Goal: Information Seeking & Learning: Find specific fact

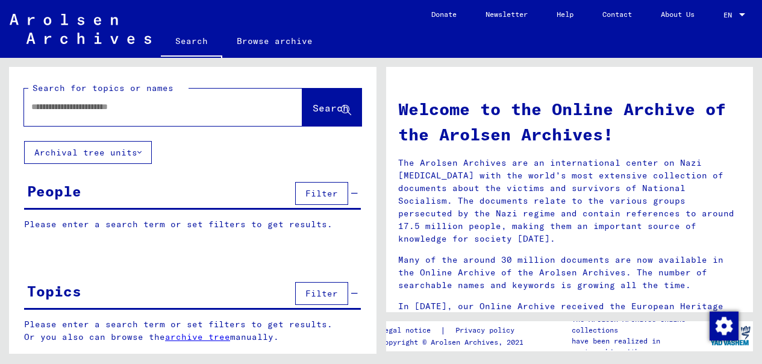
click at [131, 105] on input "text" at bounding box center [148, 107] width 235 height 13
type input "**********"
click at [313, 108] on span "Search" at bounding box center [331, 108] width 36 height 12
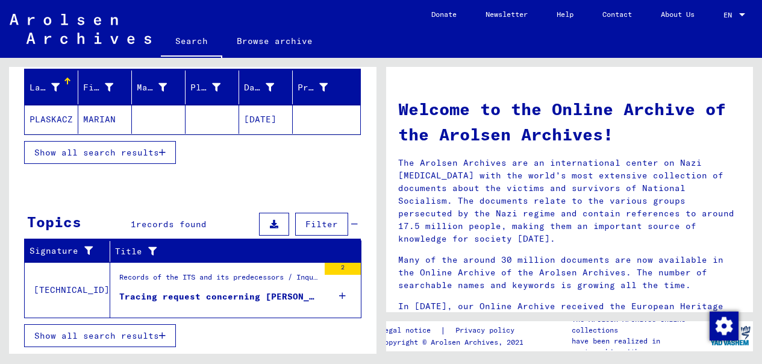
scroll to position [139, 0]
click at [192, 287] on div "Records of the ITS and its predecessors / Inquiry processing / ITS case files a…" at bounding box center [218, 280] width 199 height 17
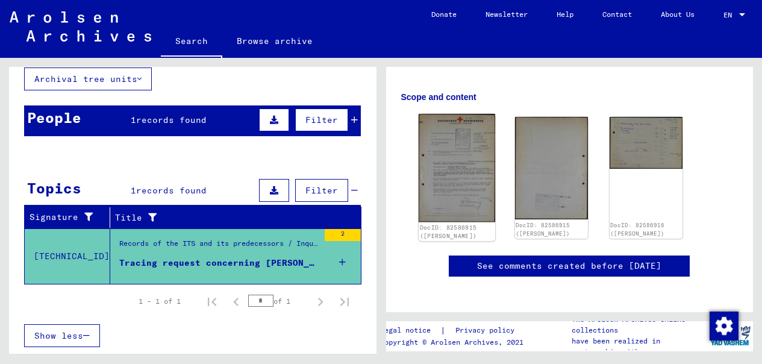
scroll to position [195, 0]
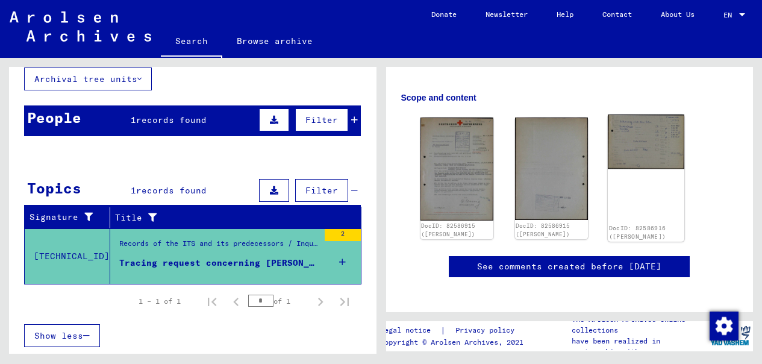
click at [659, 139] on img at bounding box center [646, 141] width 77 height 54
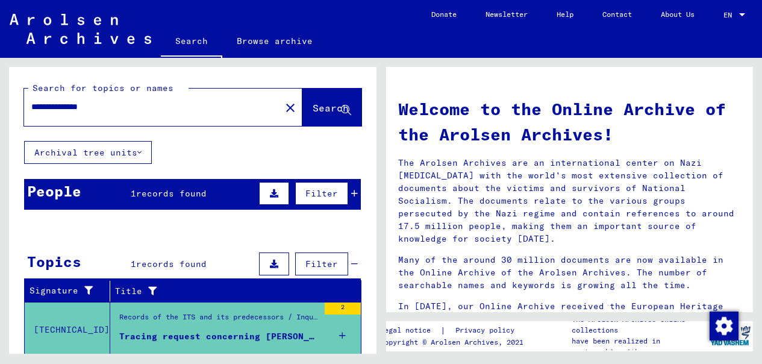
click at [334, 107] on span "Search" at bounding box center [331, 108] width 36 height 12
click at [224, 198] on div "People 1 records found Filter" at bounding box center [192, 194] width 337 height 31
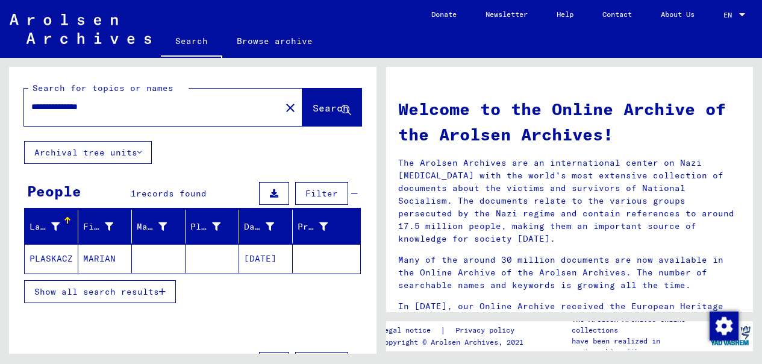
click at [255, 255] on mat-cell "[DATE]" at bounding box center [266, 258] width 54 height 29
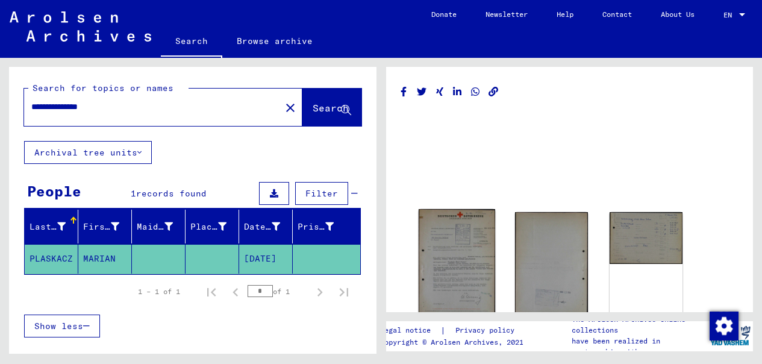
click at [446, 274] on img at bounding box center [456, 263] width 77 height 108
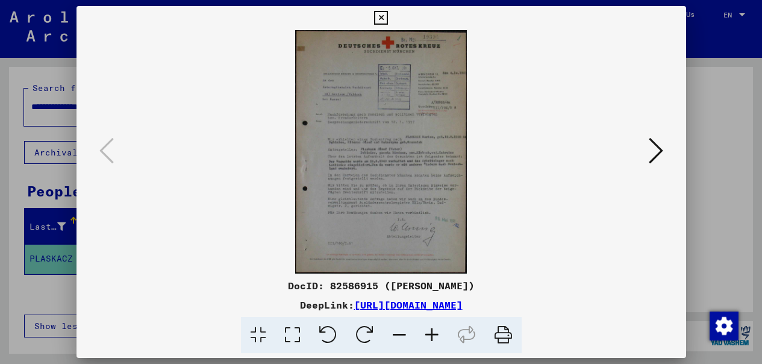
click at [404, 185] on img at bounding box center [381, 151] width 528 height 243
click at [324, 146] on img at bounding box center [381, 151] width 528 height 243
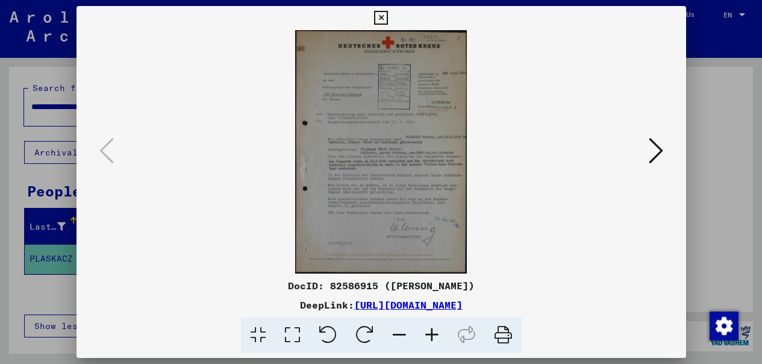
click at [342, 139] on img at bounding box center [381, 151] width 528 height 243
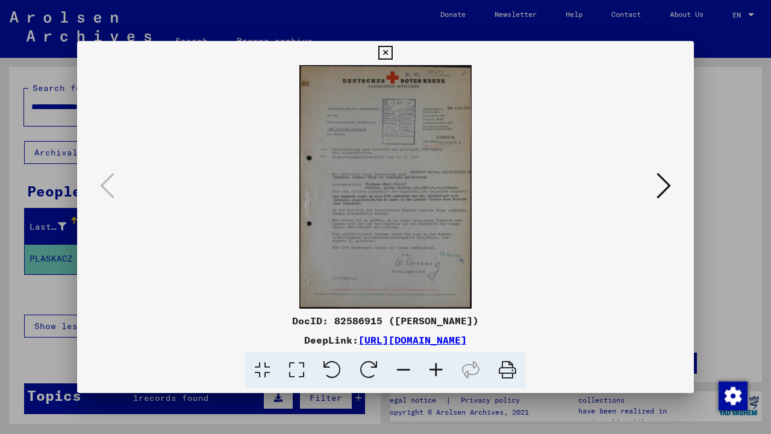
click at [437, 149] on img at bounding box center [385, 186] width 535 height 243
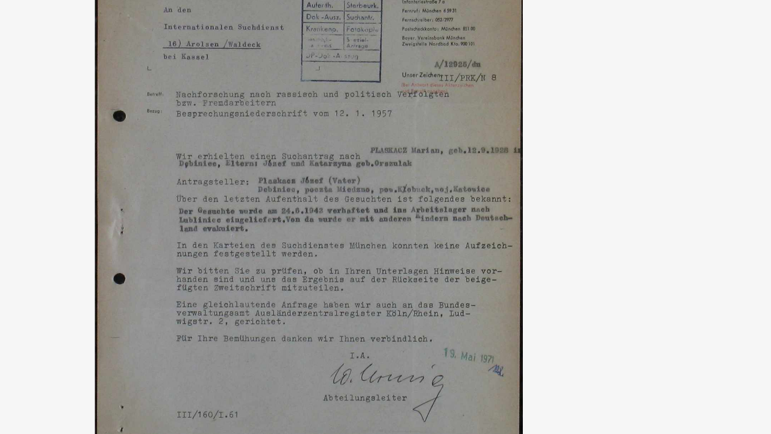
drag, startPoint x: 70, startPoint y: 62, endPoint x: 67, endPoint y: 93, distance: 30.9
